Goal: Task Accomplishment & Management: Use online tool/utility

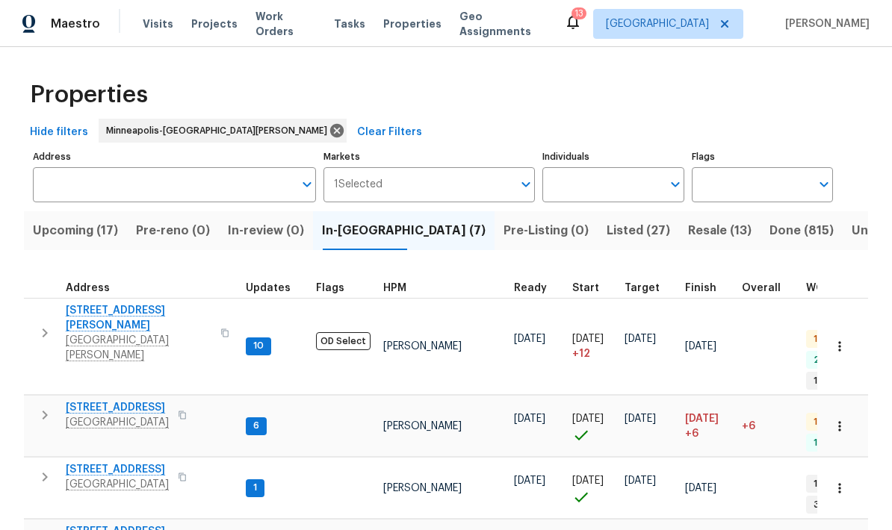
scroll to position [12, 0]
click at [57, 235] on span "Upcoming (17)" at bounding box center [75, 230] width 85 height 21
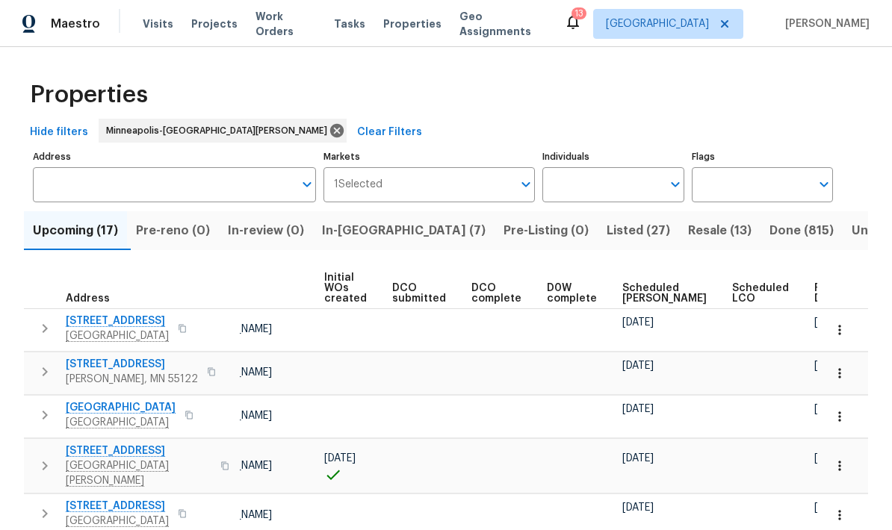
scroll to position [0, 105]
click at [815, 296] on span "Ready Date" at bounding box center [831, 293] width 33 height 21
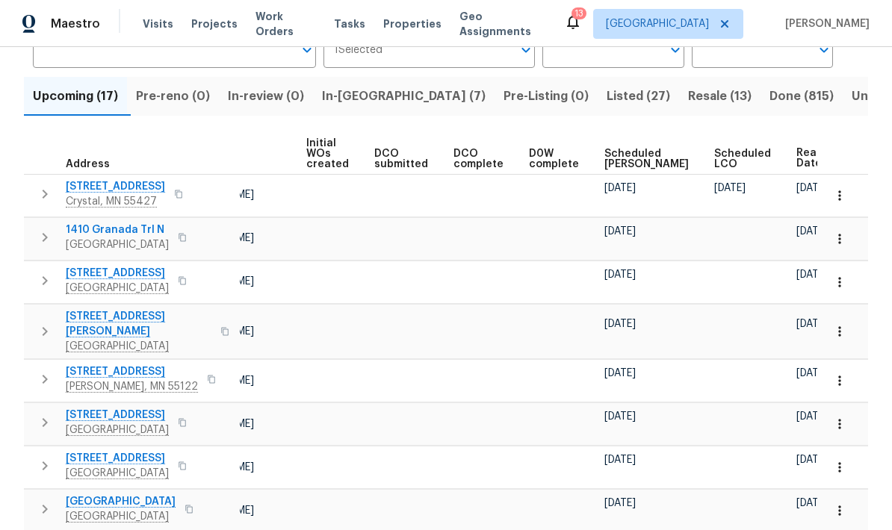
scroll to position [0, 123]
click at [797, 412] on span "[DATE]" at bounding box center [812, 417] width 31 height 10
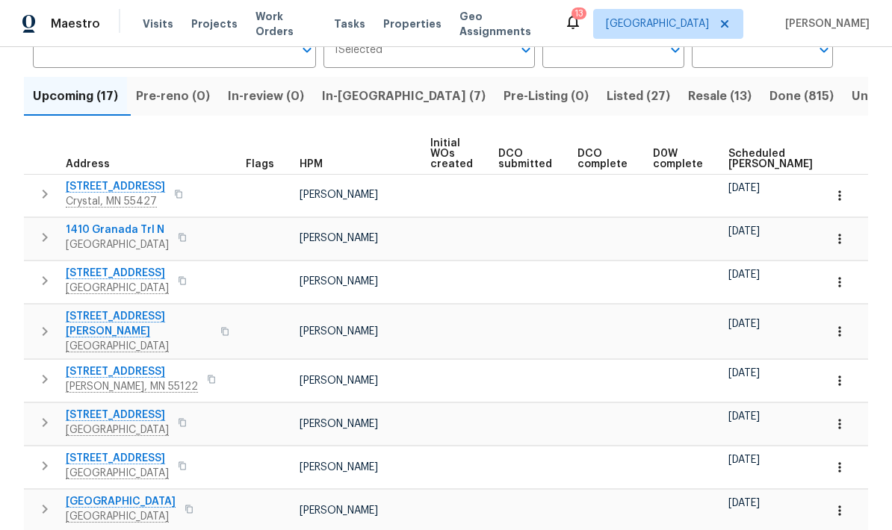
scroll to position [0, 0]
click at [347, 100] on span "In-[GEOGRAPHIC_DATA] (7)" at bounding box center [404, 96] width 164 height 21
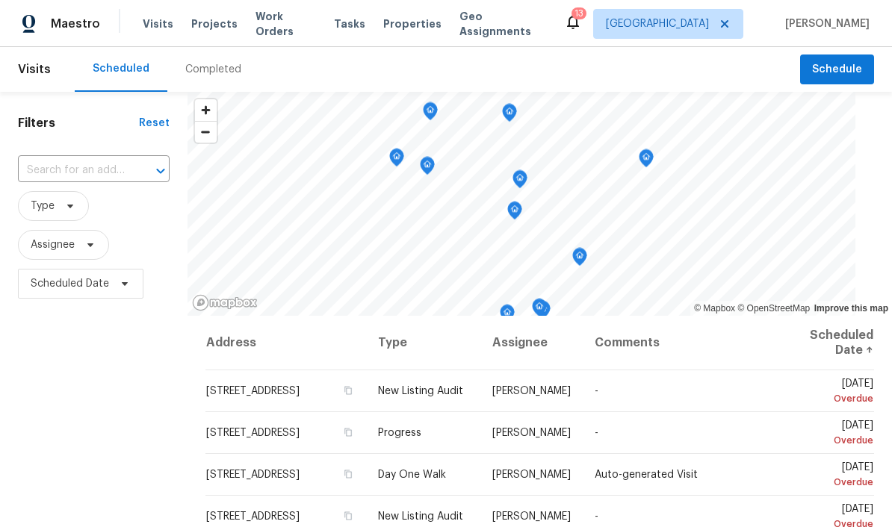
click at [145, 25] on span "Visits" at bounding box center [158, 23] width 31 height 15
click at [838, 67] on span "Schedule" at bounding box center [837, 70] width 50 height 19
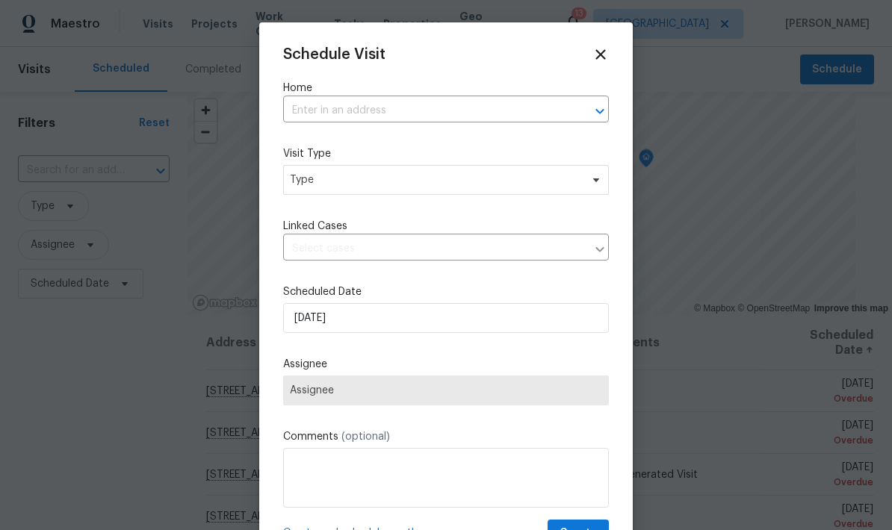
click at [299, 114] on input "text" at bounding box center [425, 110] width 284 height 23
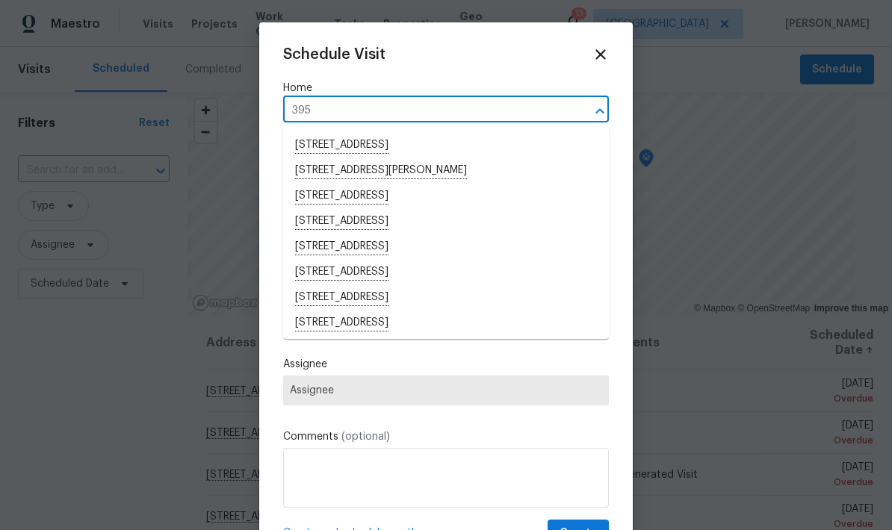
click at [350, 108] on input "395" at bounding box center [425, 110] width 284 height 23
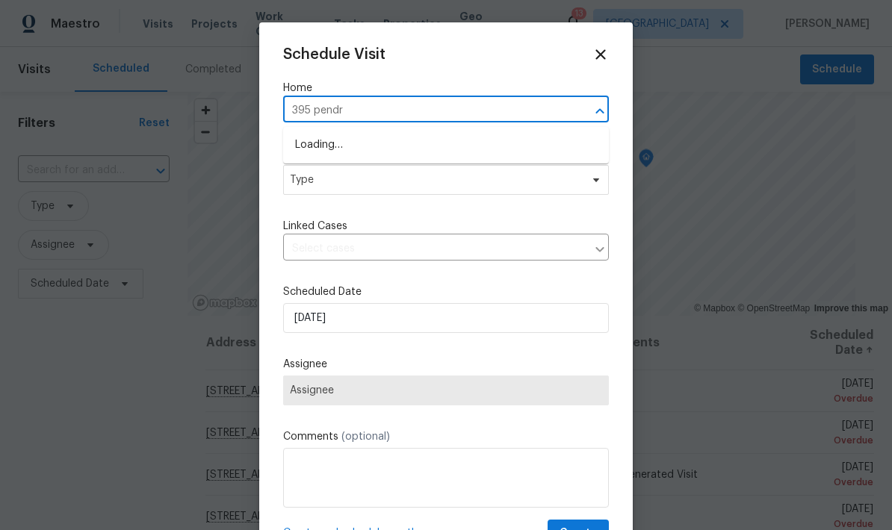
type input "395 pendry"
click at [352, 152] on li "395 Pendryn Hill Curv, Woodbury, MN 55125" at bounding box center [446, 145] width 326 height 25
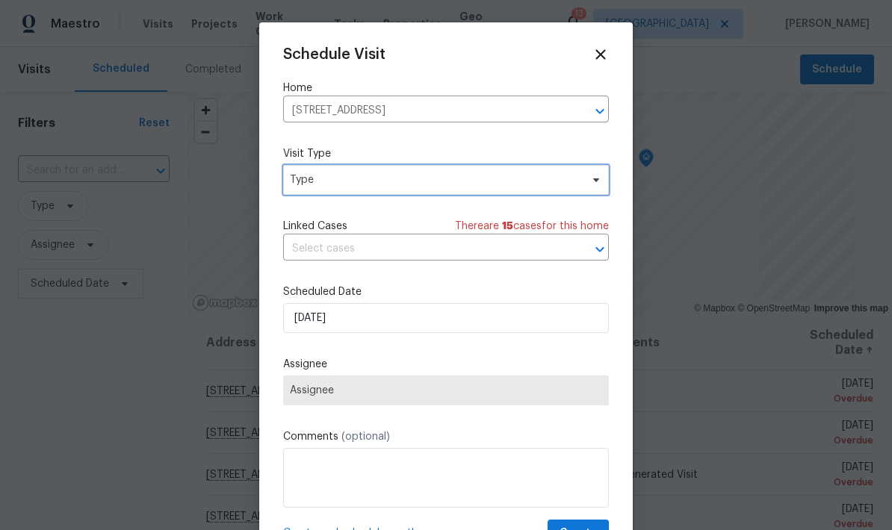
click at [306, 185] on span "Type" at bounding box center [435, 180] width 291 height 15
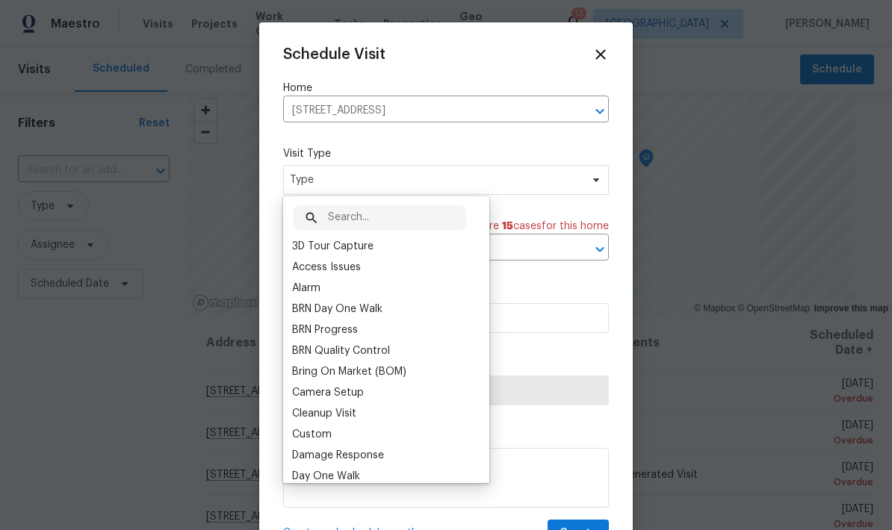
click at [344, 215] on input "text" at bounding box center [397, 217] width 138 height 25
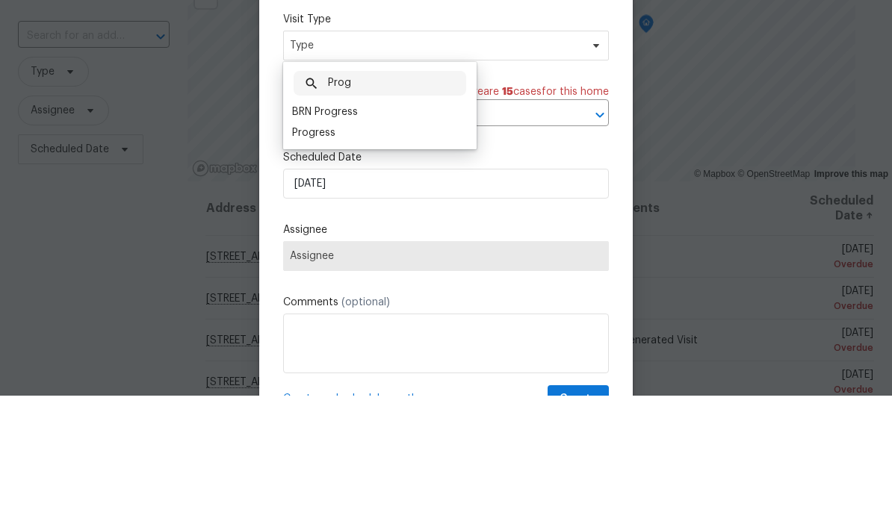
type input "Prog"
click at [306, 260] on div "Progress" at bounding box center [313, 267] width 43 height 15
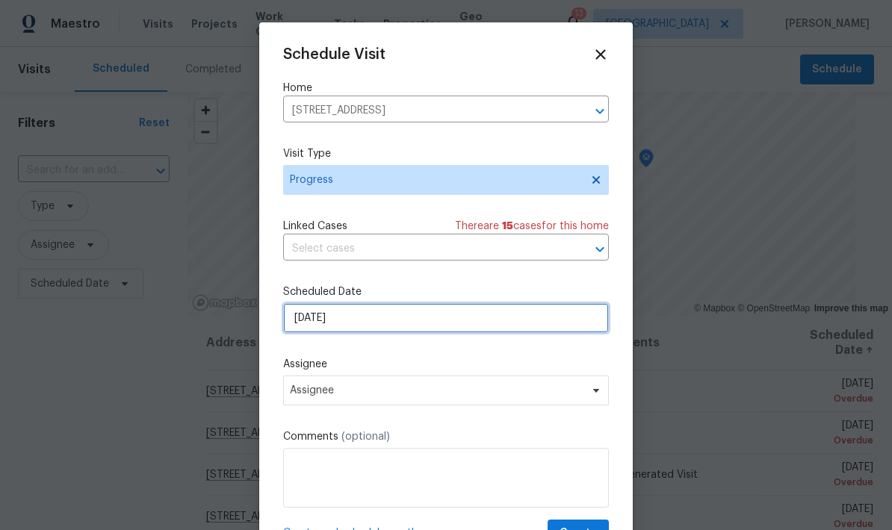
click at [300, 324] on input "10/15/2025" at bounding box center [446, 318] width 326 height 30
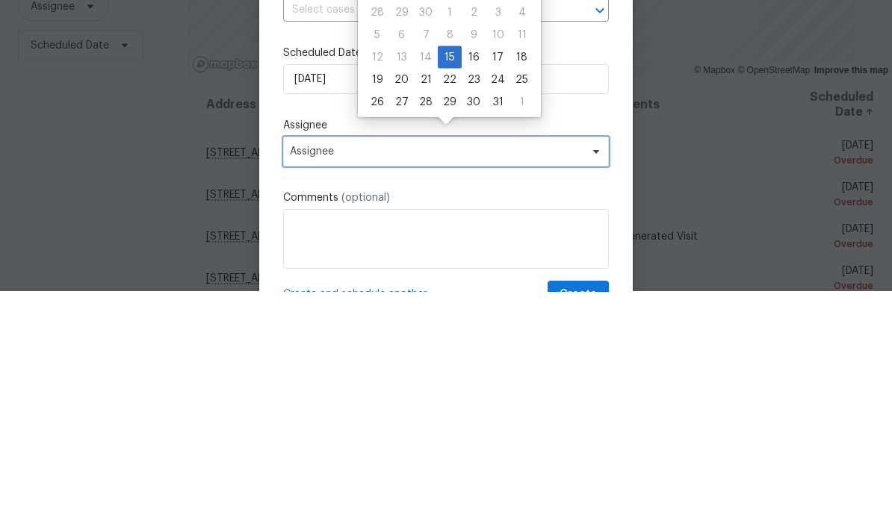
click at [302, 385] on span "Assignee" at bounding box center [436, 391] width 293 height 12
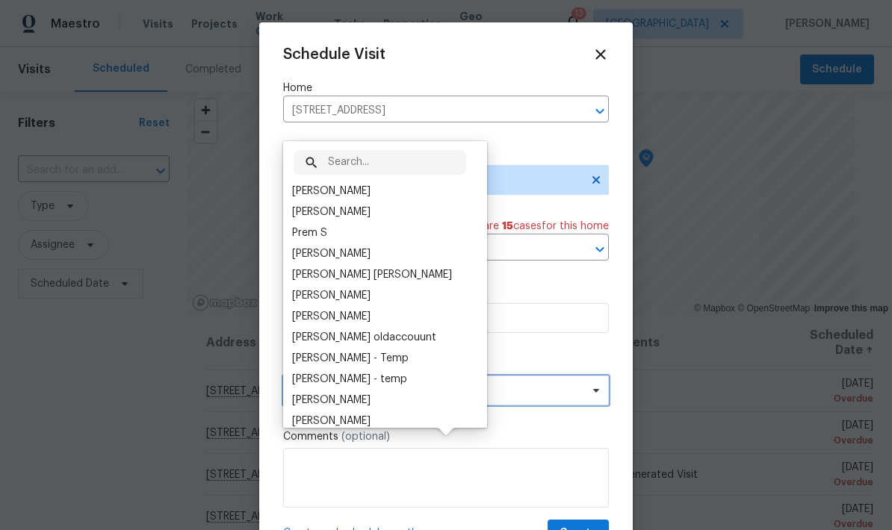
click at [310, 396] on span "Assignee" at bounding box center [436, 391] width 293 height 12
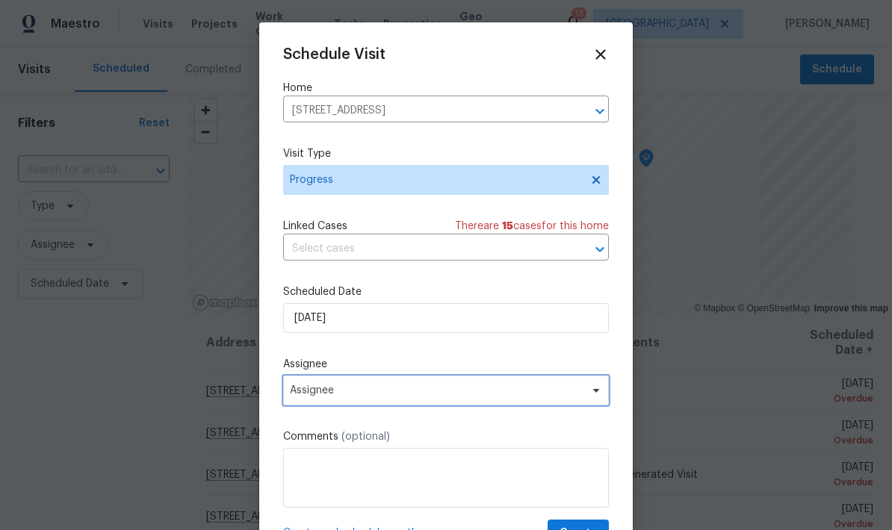
click at [305, 394] on span "Assignee" at bounding box center [436, 391] width 293 height 12
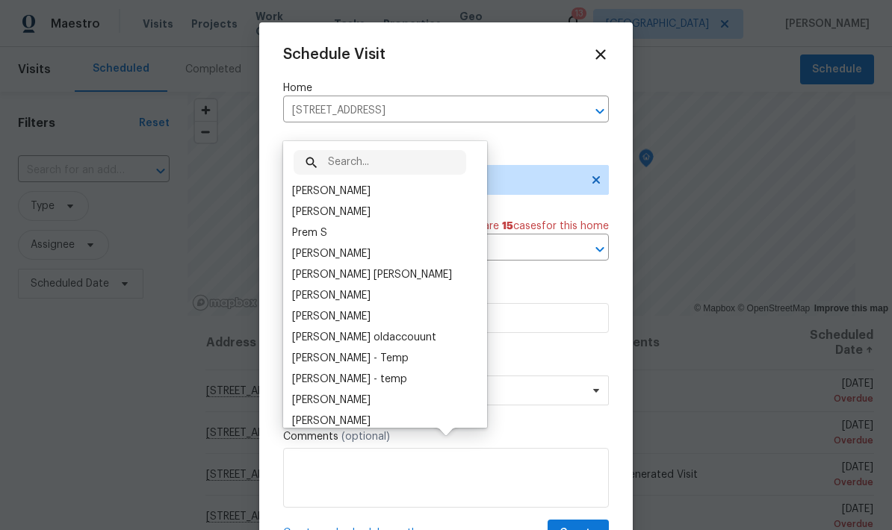
click at [344, 150] on input "text" at bounding box center [397, 162] width 138 height 25
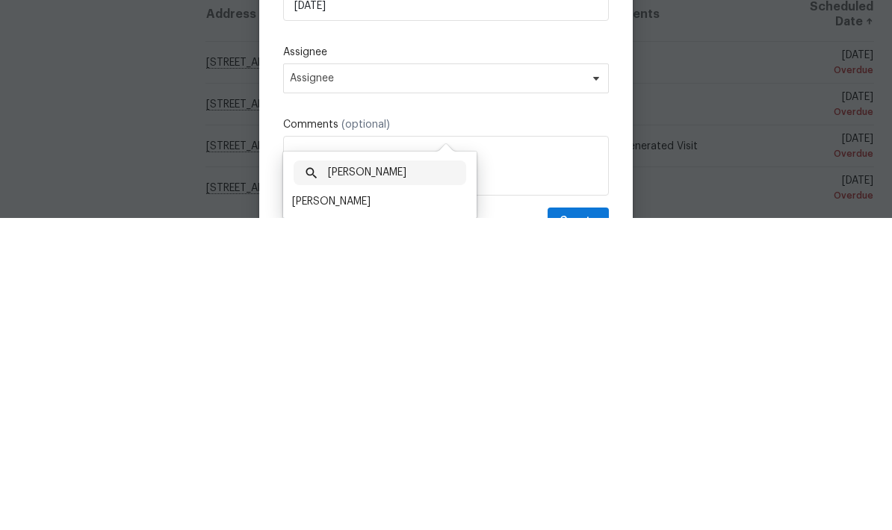
type input "Jeff"
click at [308, 507] on div "[PERSON_NAME]" at bounding box center [331, 514] width 78 height 15
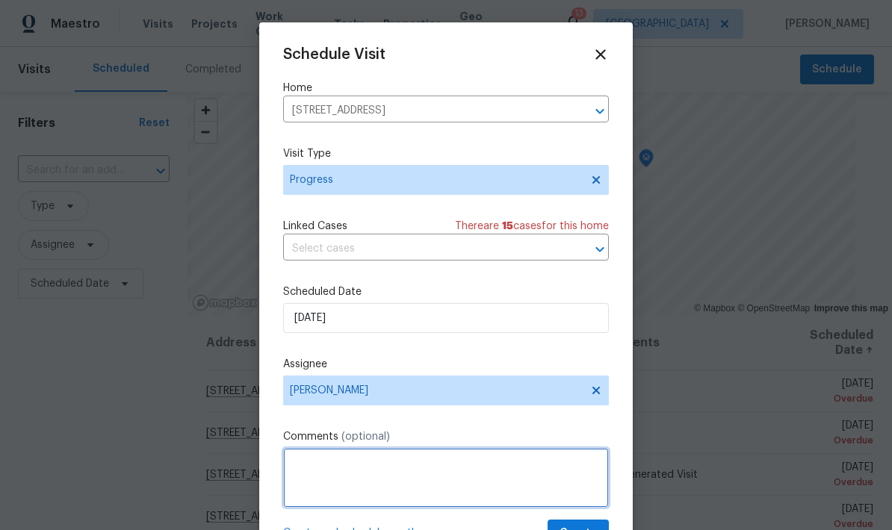
click at [306, 472] on textarea at bounding box center [446, 478] width 326 height 60
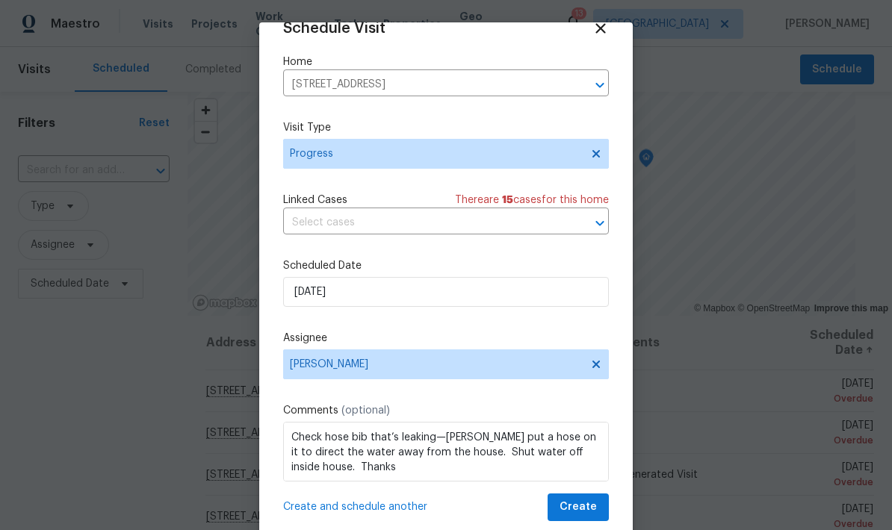
scroll to position [29, 0]
type textarea "Check hose bib that’s leaking—Ben put a hose on it to direct the water away fro…"
click at [572, 499] on span "Create" at bounding box center [578, 507] width 37 height 19
